Goal: Task Accomplishment & Management: Use online tool/utility

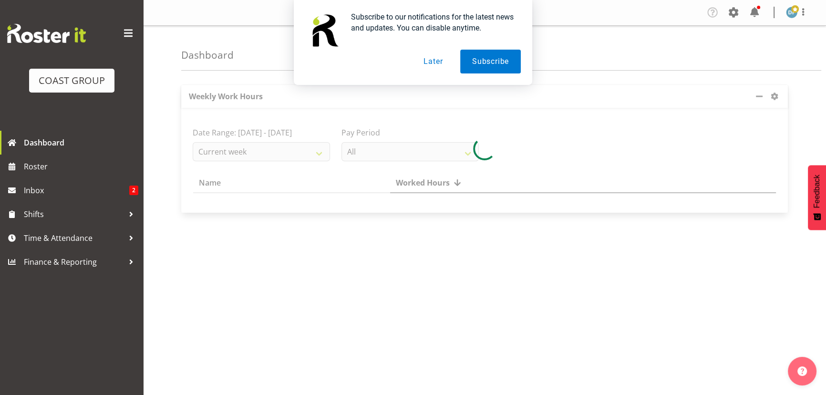
click at [439, 59] on button "Later" at bounding box center [433, 62] width 43 height 24
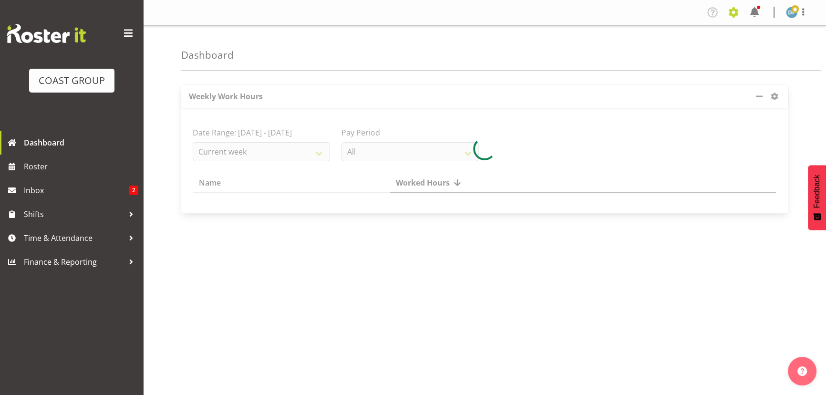
click at [728, 11] on span at bounding box center [733, 12] width 15 height 15
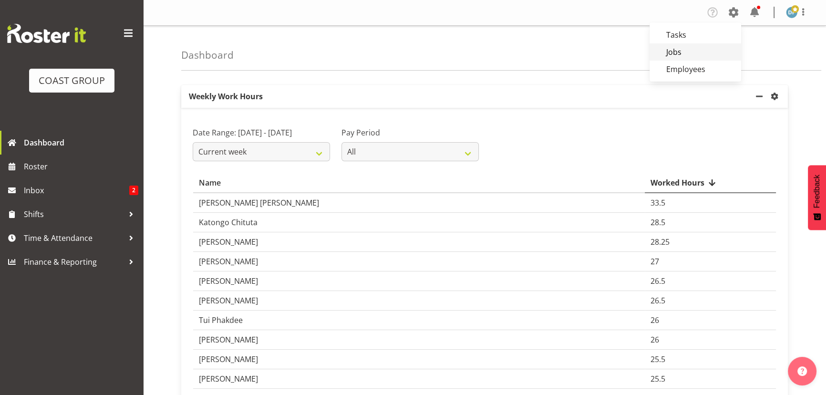
click at [702, 43] on link "Jobs" at bounding box center [696, 51] width 92 height 17
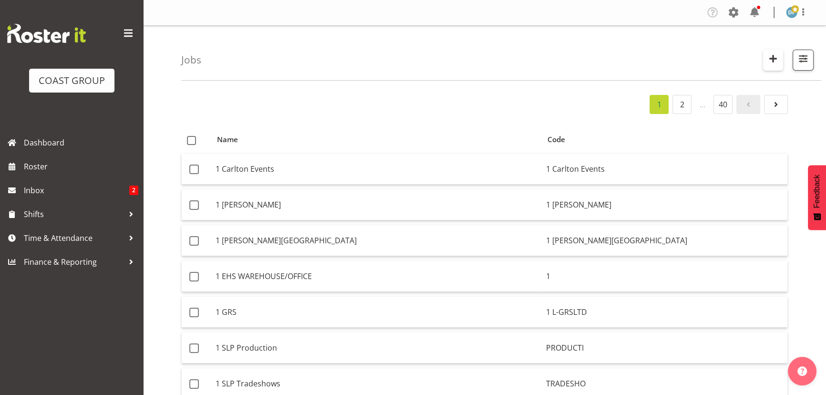
click at [767, 58] on span "button" at bounding box center [773, 58] width 12 height 12
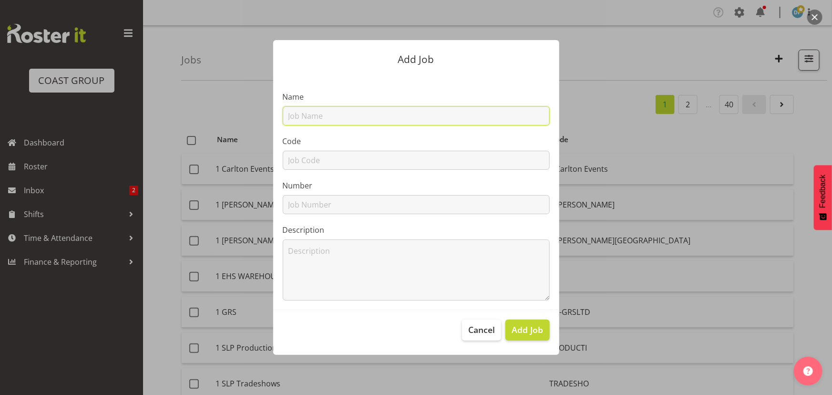
click at [405, 118] on input "text" at bounding box center [416, 115] width 267 height 19
type input "22510046 - TheCWK @ Future CX Summit"
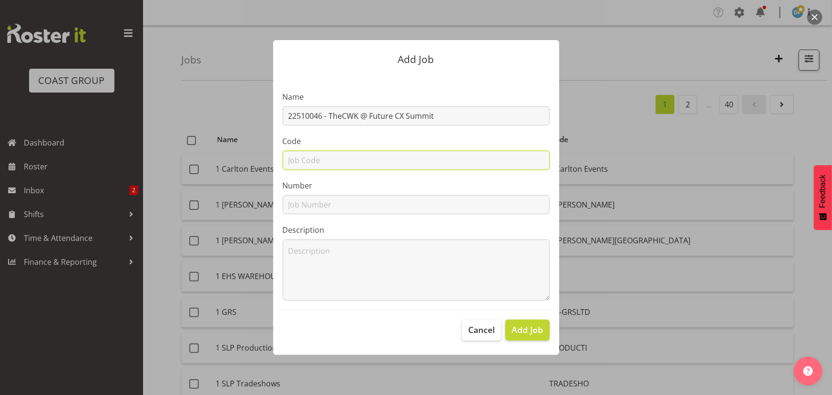
click at [296, 163] on input "text" at bounding box center [416, 160] width 267 height 19
type input "22510046"
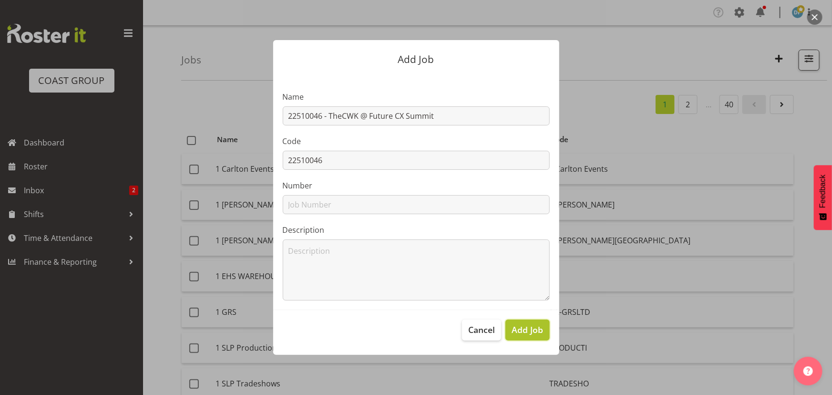
click at [530, 330] on span "Add Job" at bounding box center [527, 329] width 31 height 12
